Goal: Communication & Community: Answer question/provide support

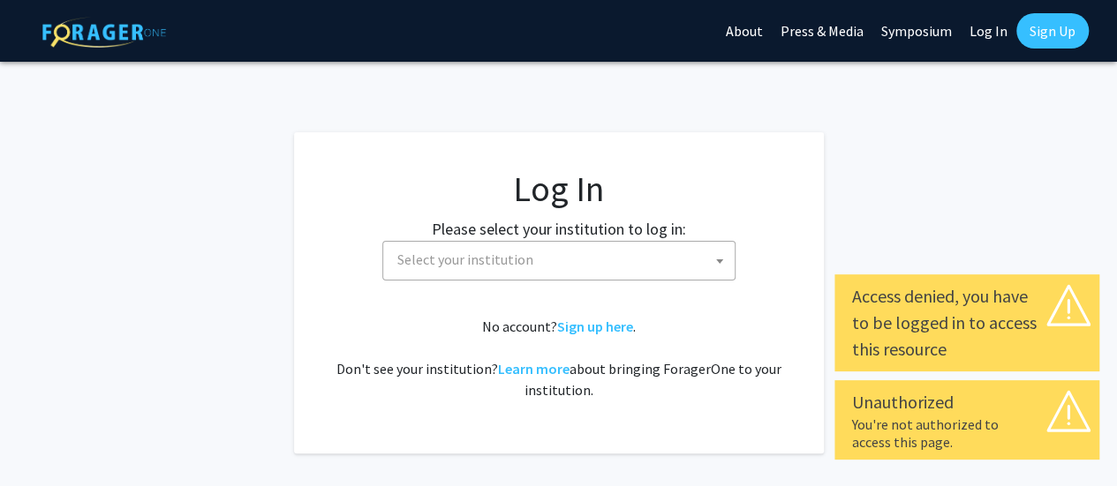
click at [512, 257] on span "Select your institution" at bounding box center [465, 260] width 136 height 18
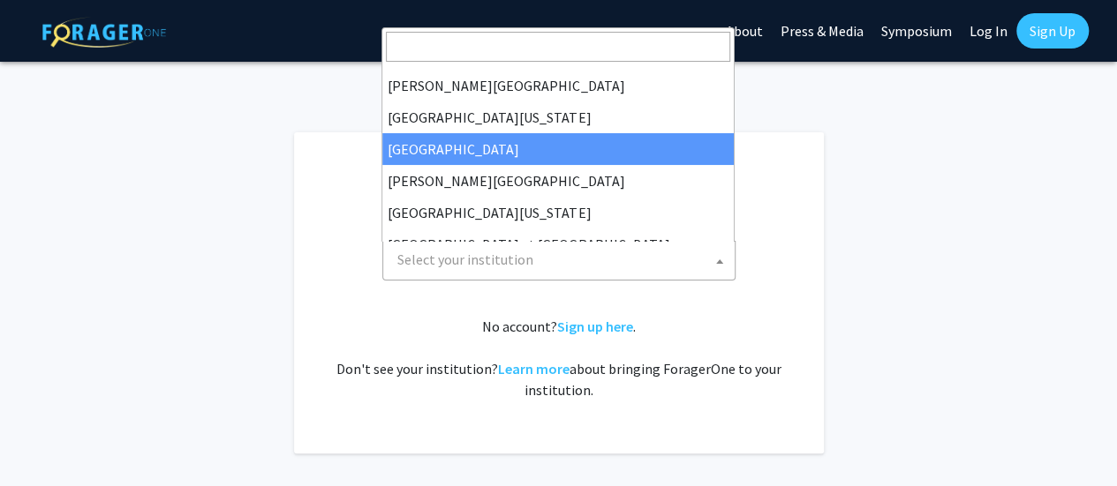
scroll to position [530, 0]
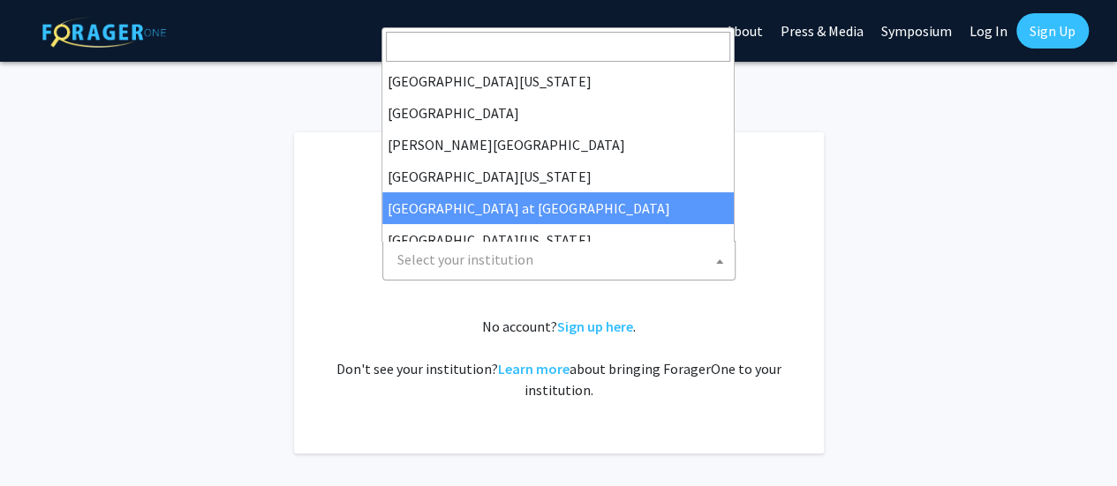
select select "18"
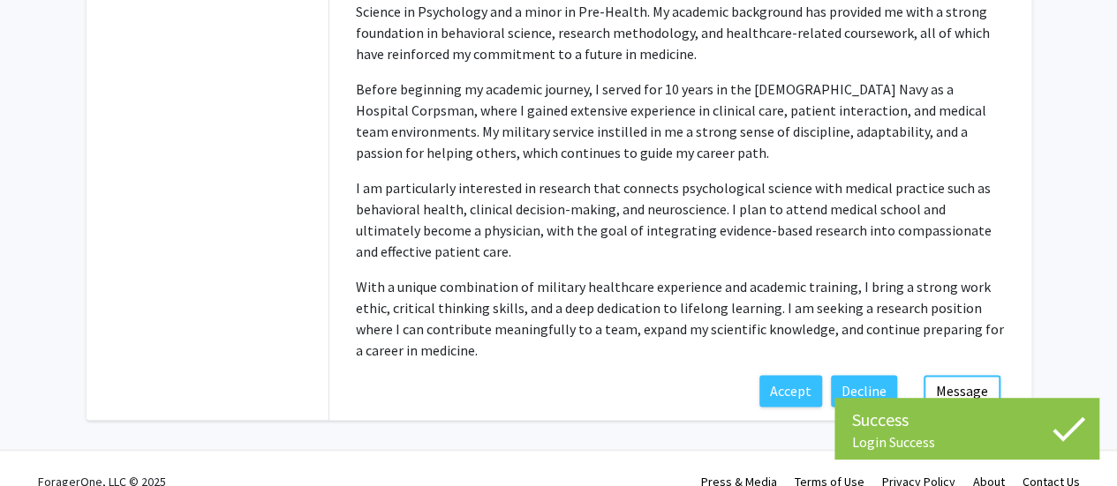
scroll to position [969, 0]
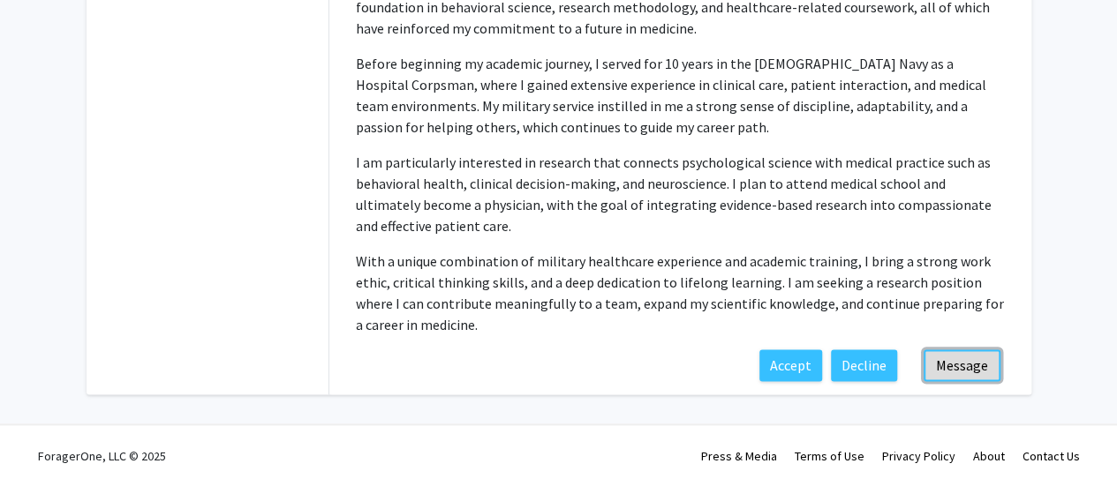
click at [948, 361] on button "Message" at bounding box center [962, 366] width 77 height 32
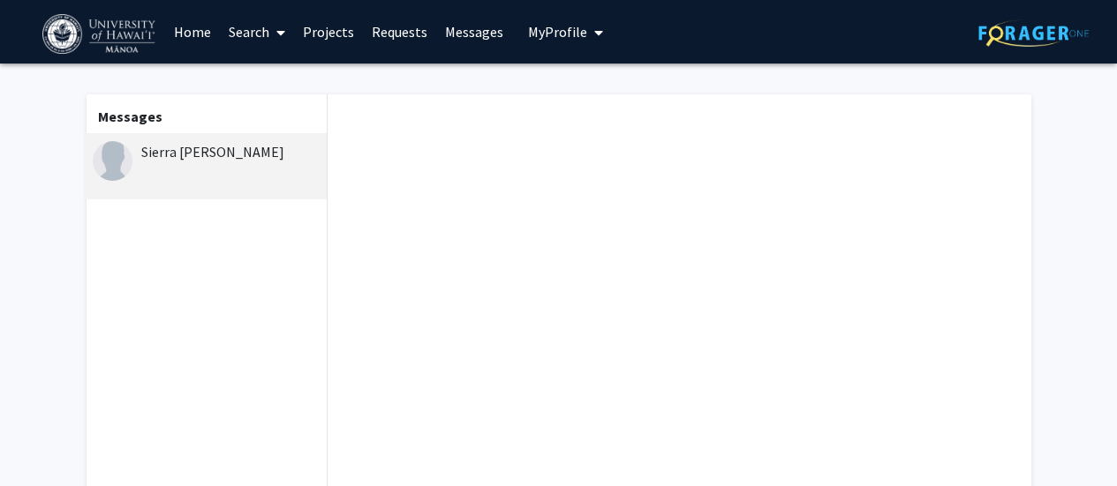
click at [443, 208] on div at bounding box center [679, 326] width 703 height 464
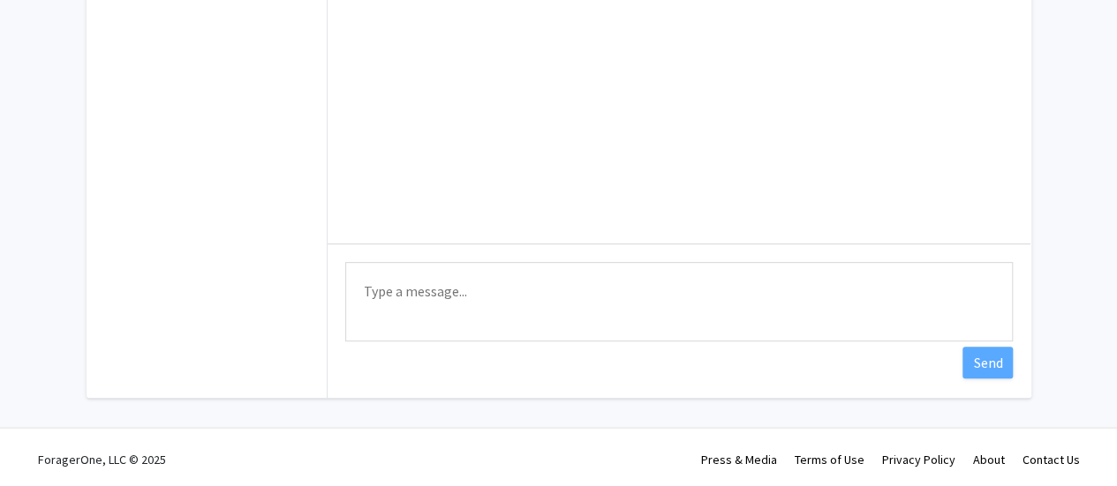
scroll to position [318, 0]
click at [471, 291] on textarea "Type a message" at bounding box center [678, 298] width 667 height 79
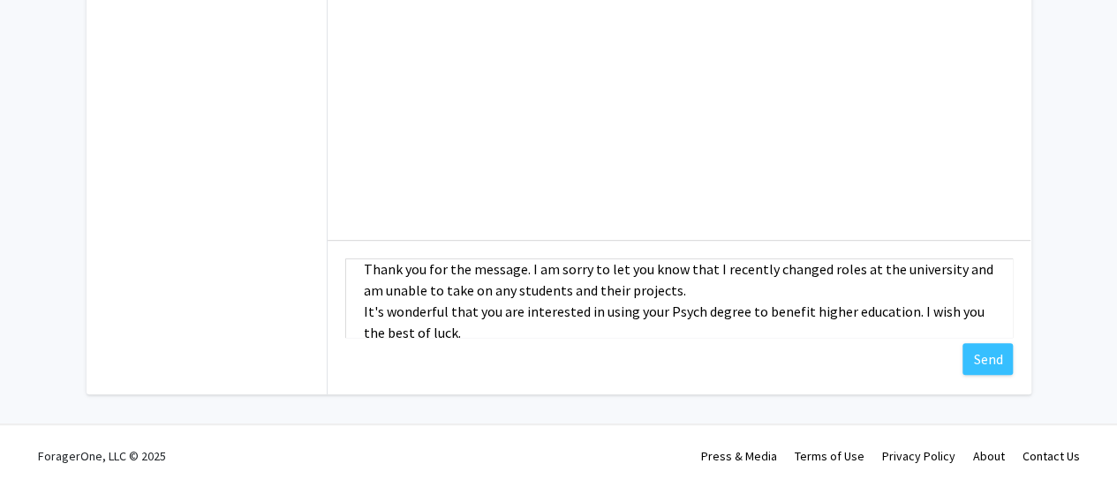
scroll to position [19, 0]
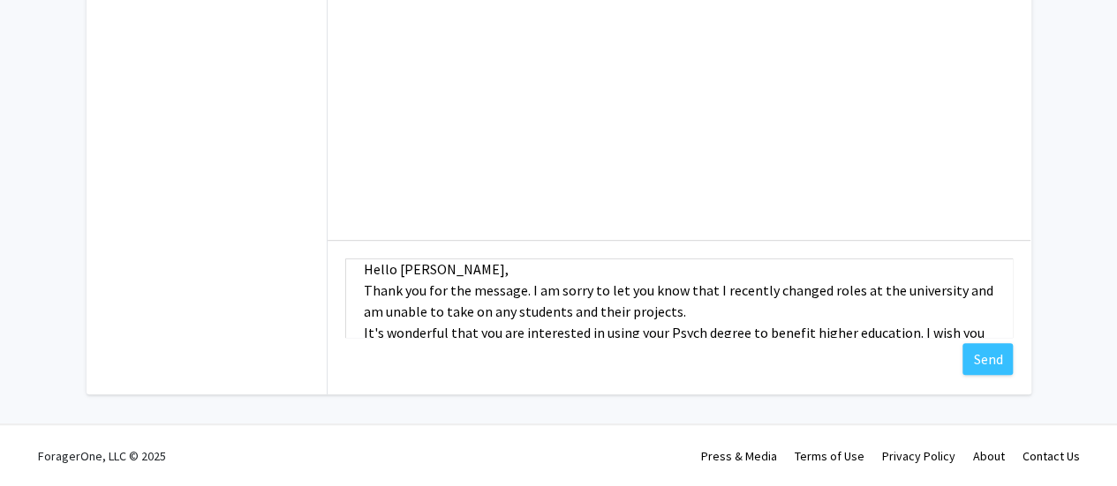
click at [701, 308] on textarea "Hello [PERSON_NAME], Thank you for the message. I am sorry to let you know that…" at bounding box center [678, 298] width 667 height 79
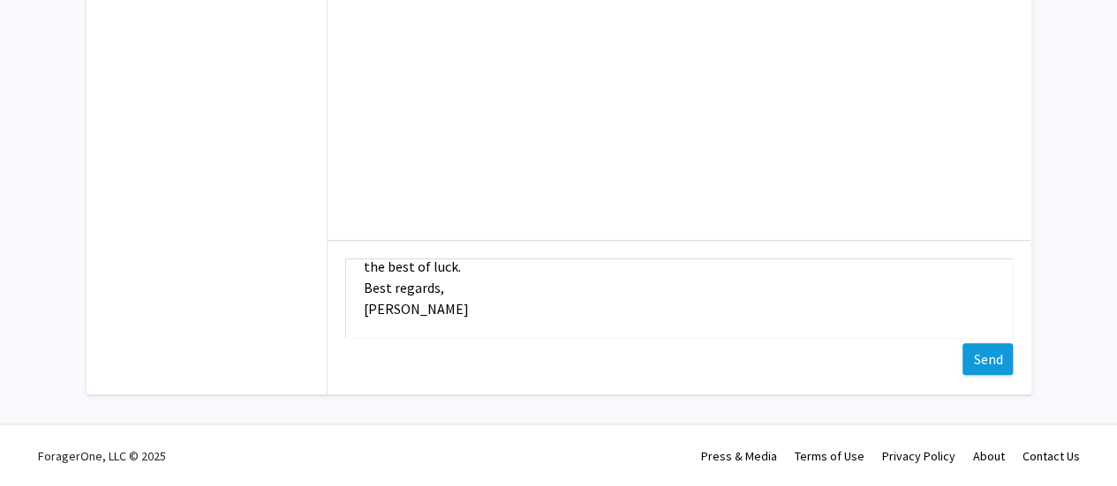
type textarea "Hello [PERSON_NAME], Thank you for the message. I am sorry to let you know that…"
click at [983, 355] on button "Send" at bounding box center [987, 359] width 50 height 32
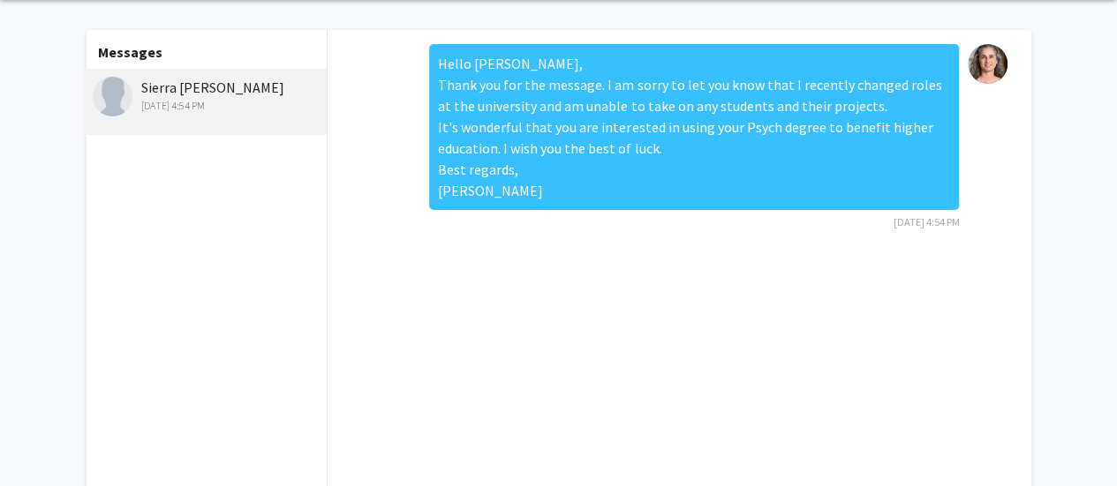
scroll to position [0, 0]
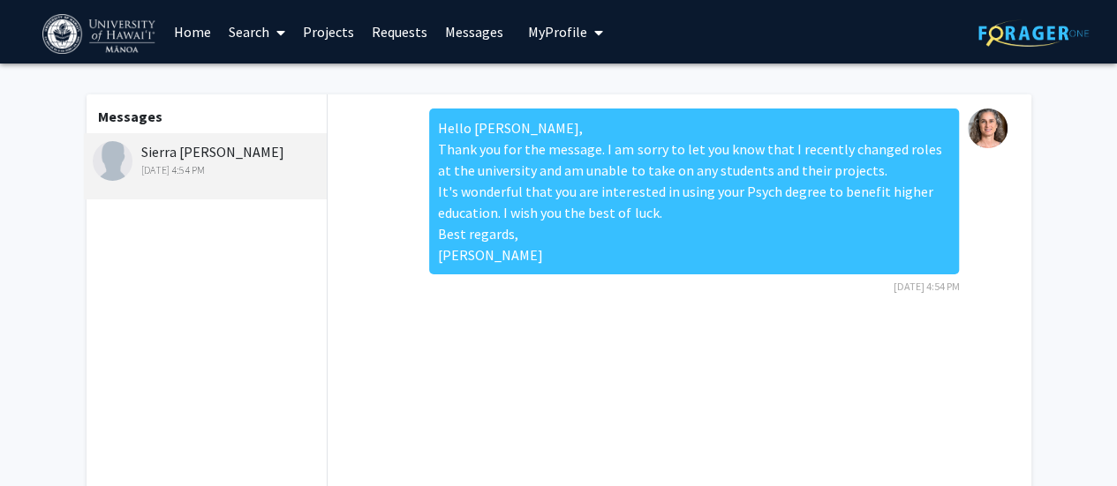
click at [181, 30] on link "Home" at bounding box center [192, 32] width 55 height 62
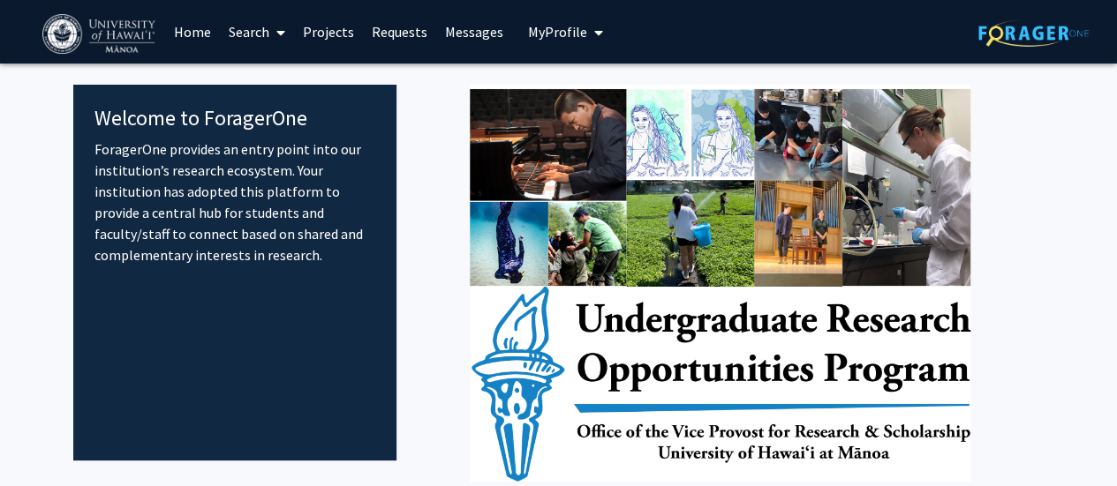
click at [535, 24] on span "My Profile" at bounding box center [557, 32] width 59 height 18
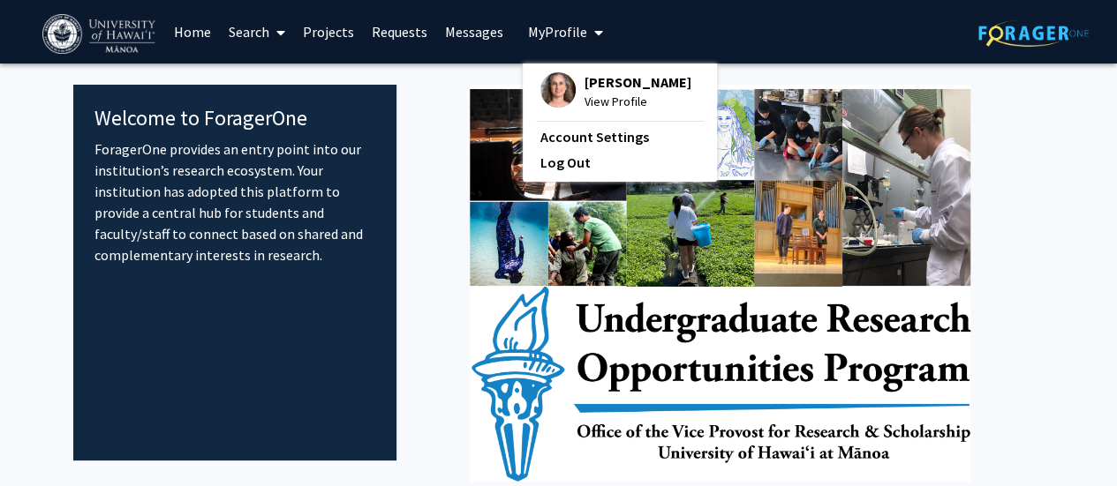
click at [600, 111] on span "View Profile" at bounding box center [637, 101] width 107 height 19
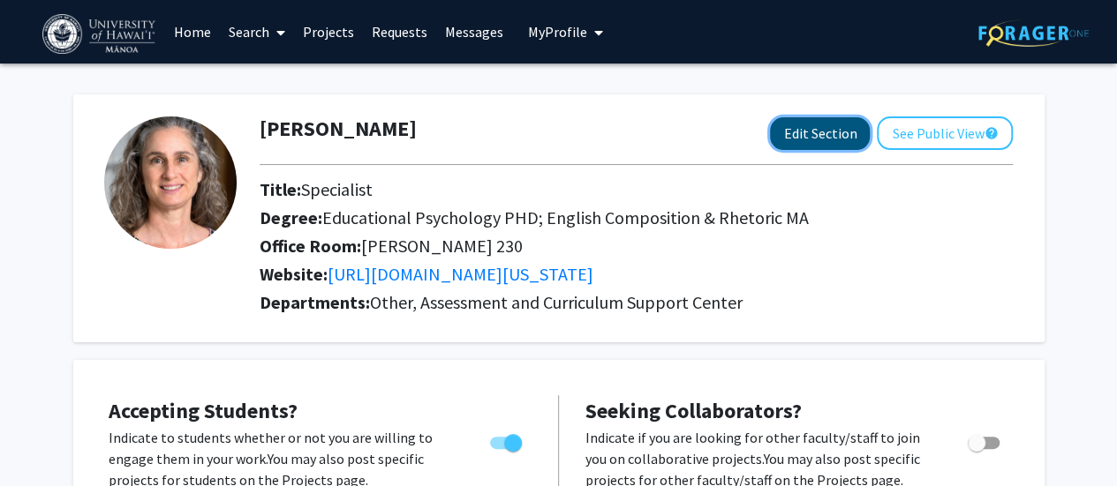
click at [812, 130] on button "Edit Section" at bounding box center [820, 133] width 100 height 33
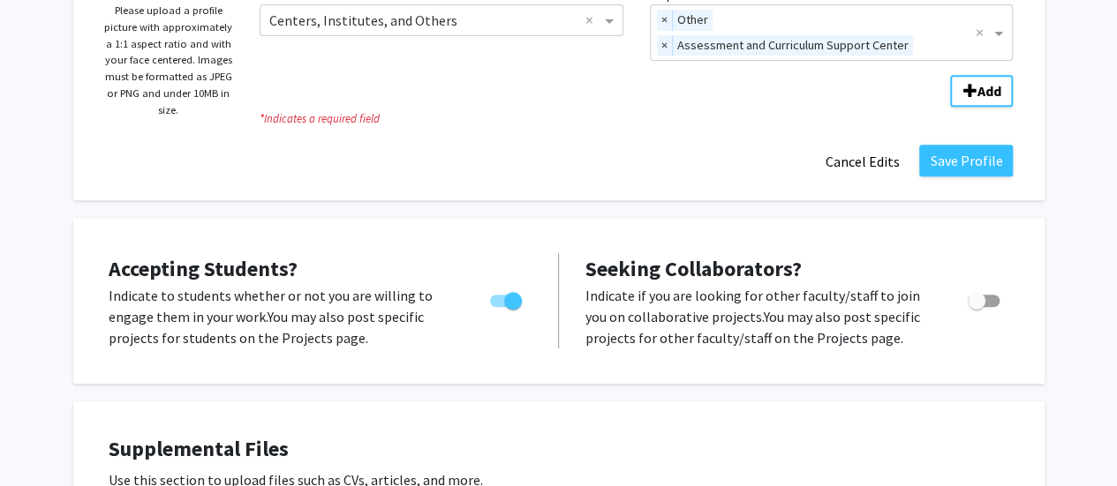
scroll to position [353, 0]
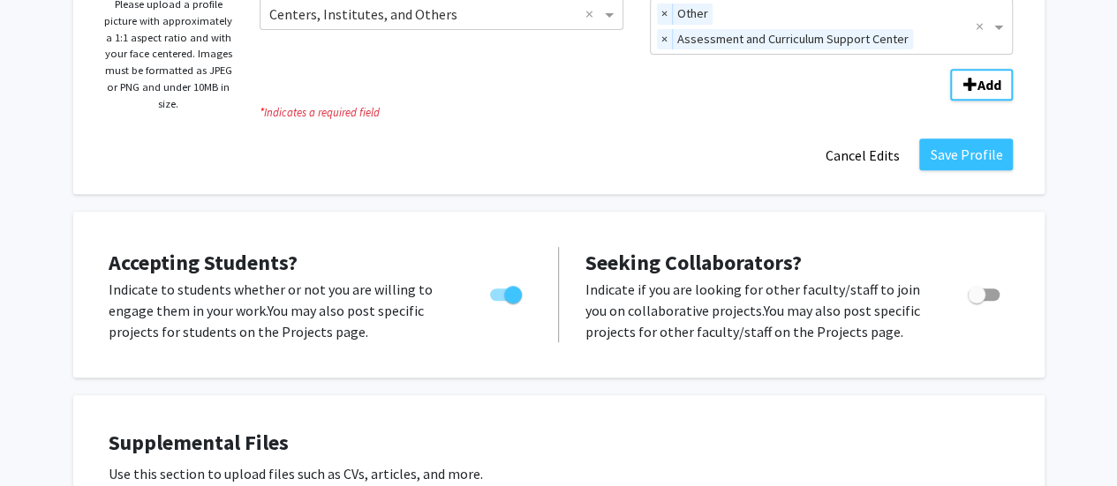
click at [498, 294] on span "Toggle" at bounding box center [506, 295] width 32 height 12
click at [498, 301] on input "Would you like to permit student requests?" at bounding box center [498, 301] width 1 height 1
checkbox input "false"
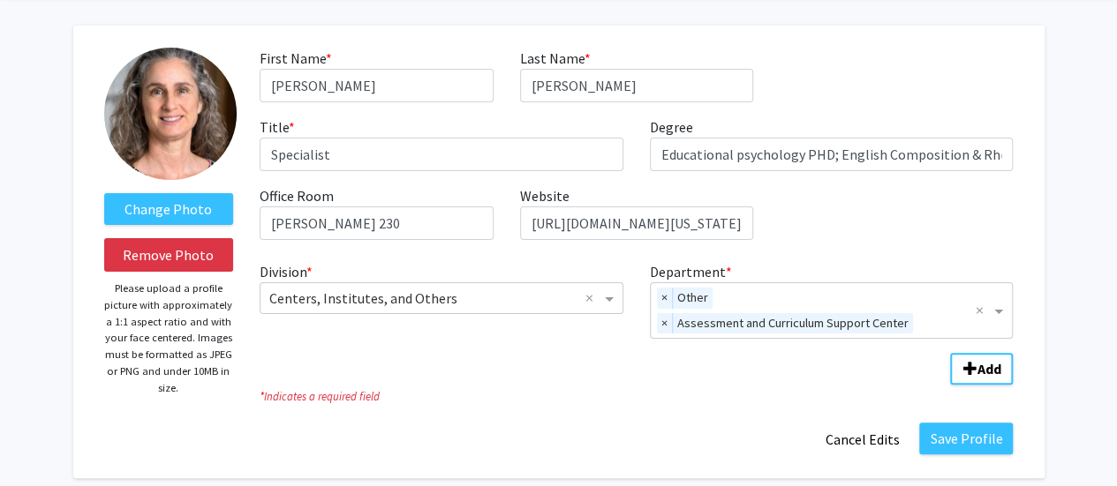
scroll to position [177, 0]
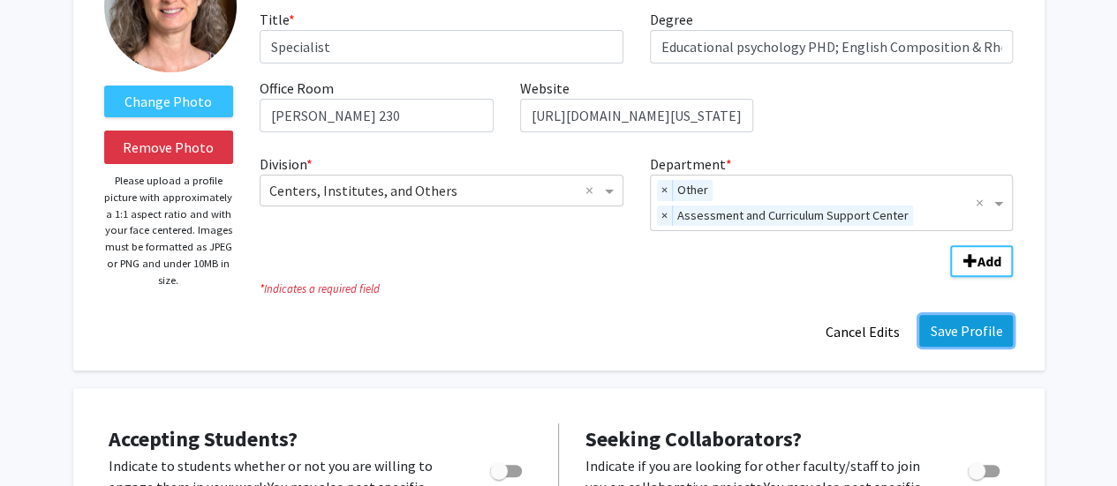
click at [950, 333] on button "Save Profile" at bounding box center [966, 331] width 94 height 32
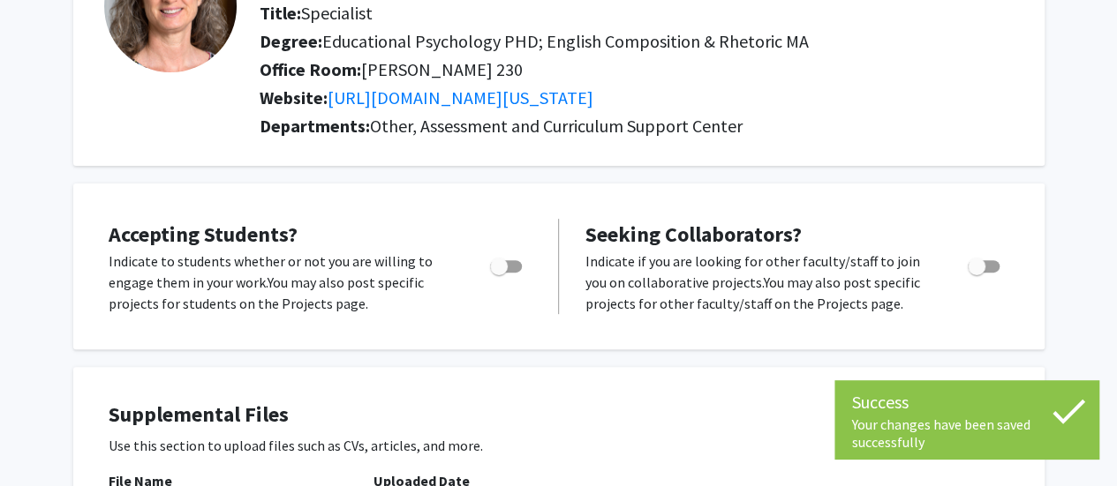
scroll to position [0, 0]
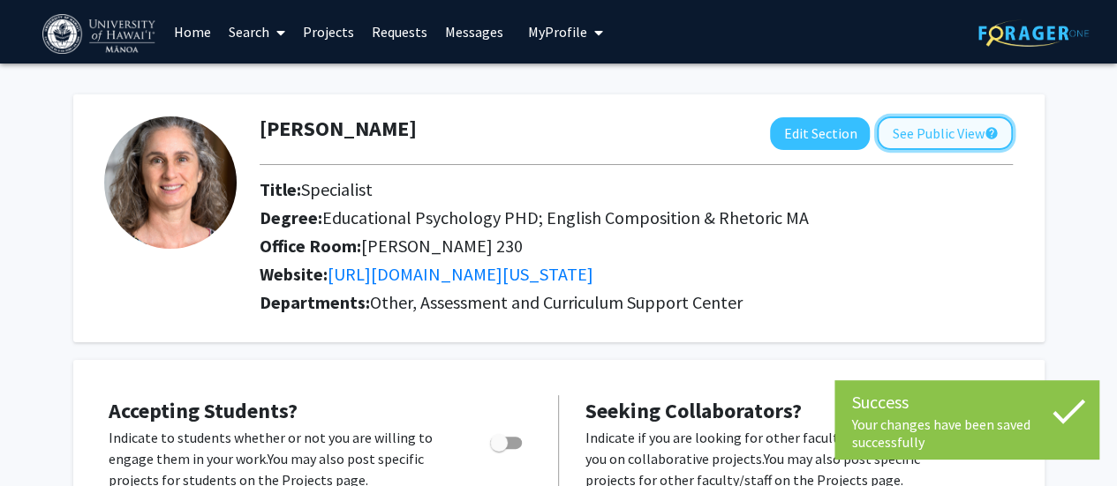
click at [927, 130] on button "See Public View help" at bounding box center [945, 134] width 136 height 34
